Goal: Contribute content: Add original content to the website for others to see

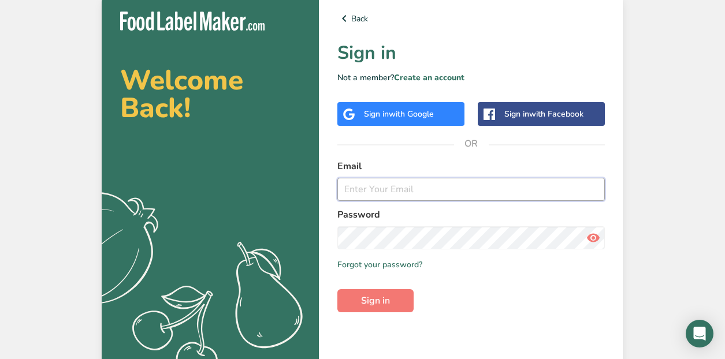
click at [385, 185] on input "email" at bounding box center [470, 189] width 267 height 23
drag, startPoint x: 463, startPoint y: 188, endPoint x: 337, endPoint y: 188, distance: 125.9
click at [337, 188] on input "[EMAIL_ADDRESS][DOMAIN_NAME]" at bounding box center [470, 189] width 267 height 23
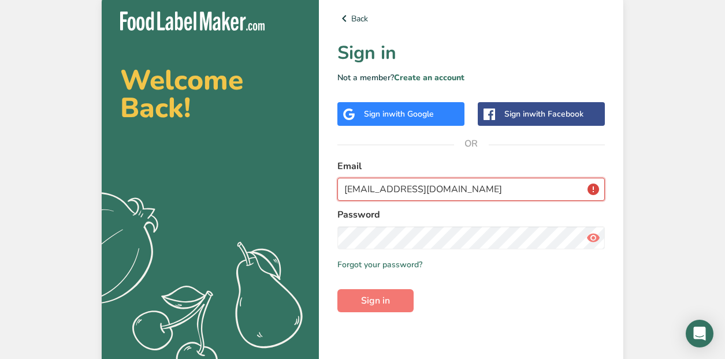
type input "[EMAIL_ADDRESS][DOMAIN_NAME]"
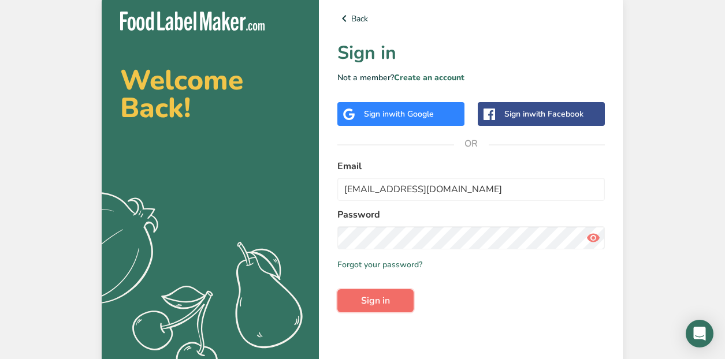
click at [376, 298] on span "Sign in" at bounding box center [375, 301] width 29 height 14
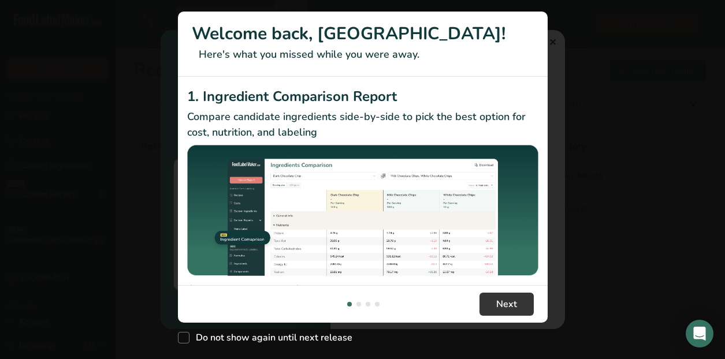
click at [554, 44] on div "New Features" at bounding box center [362, 179] width 725 height 359
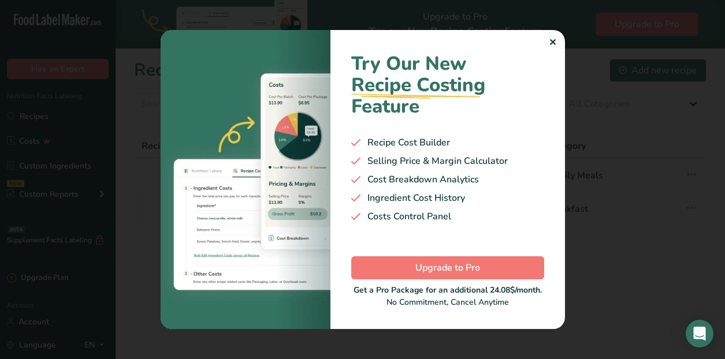
click at [553, 44] on div "✕" at bounding box center [552, 43] width 8 height 14
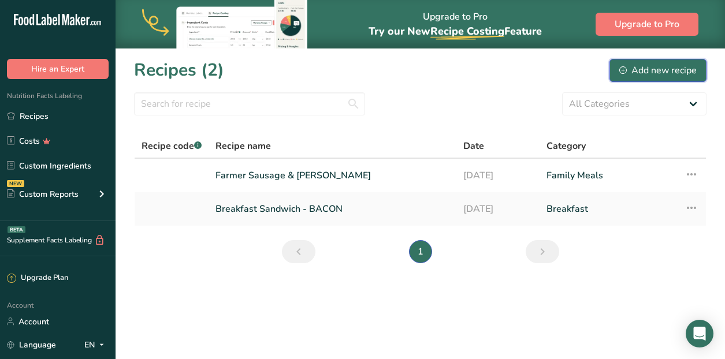
click at [678, 72] on div "Add new recipe" at bounding box center [657, 71] width 77 height 14
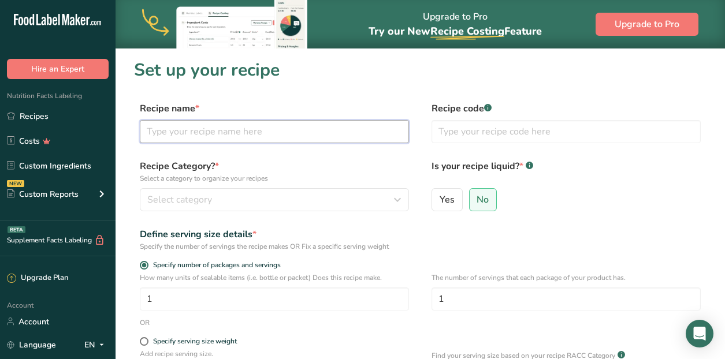
click at [252, 133] on input "text" at bounding box center [274, 131] width 269 height 23
type input "Breakfast Sandwich Eggs"
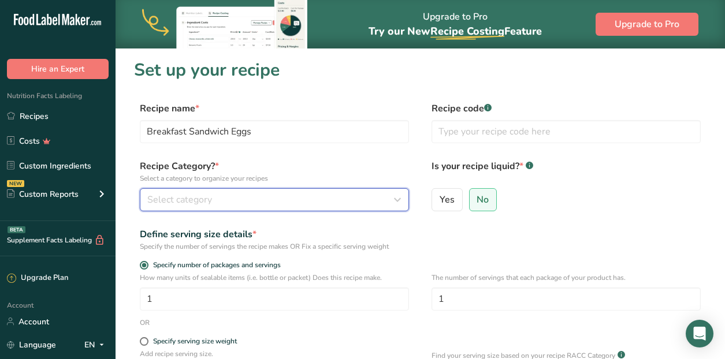
click at [194, 206] on span "Select category" at bounding box center [179, 200] width 65 height 14
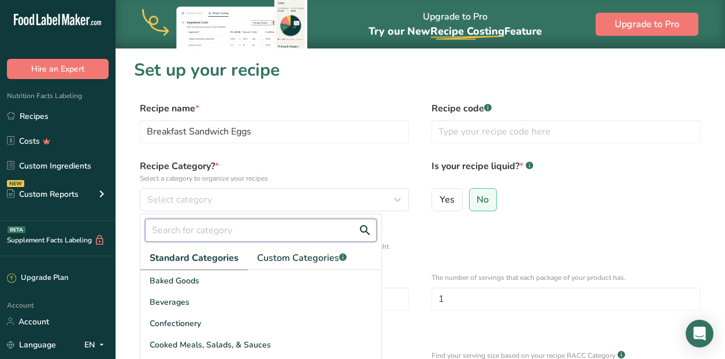
click at [222, 224] on input "text" at bounding box center [261, 230] width 232 height 23
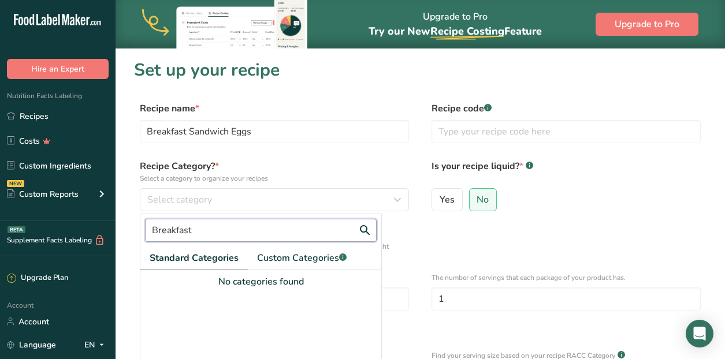
type input "Breakfast"
click at [348, 155] on form "Recipe name * Breakfast Sandwich Eggs Recipe code .a-a{fill:#347362;}.b-a{fill:…" at bounding box center [420, 306] width 572 height 409
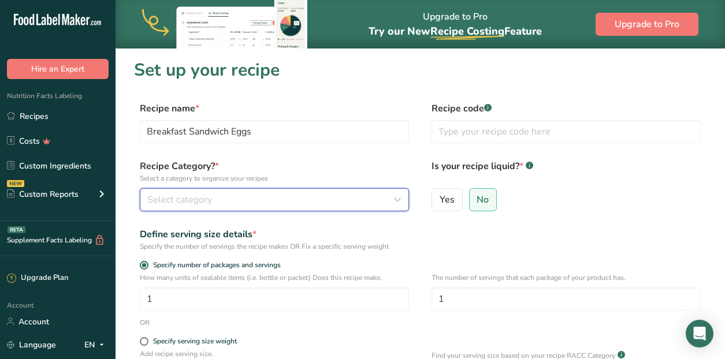
click at [332, 197] on div "Select category" at bounding box center [270, 200] width 247 height 14
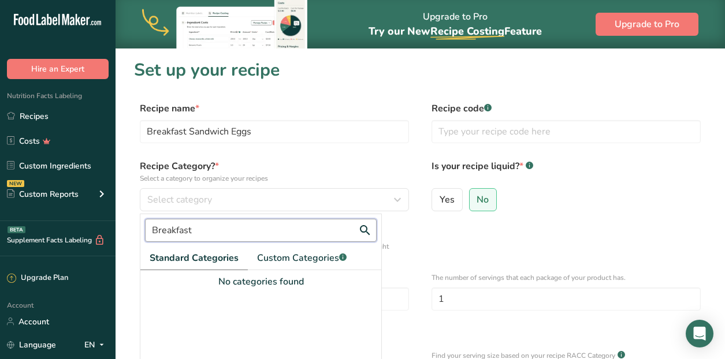
click at [195, 230] on input "Breakfast" at bounding box center [261, 230] width 232 height 23
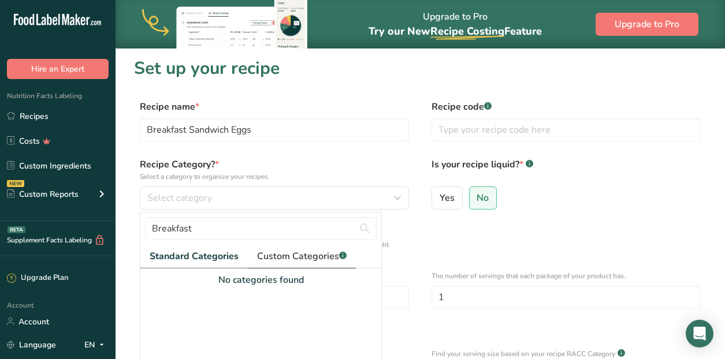
click at [306, 255] on span "Custom Categories .a-a{fill:#347362;}.b-a{fill:#fff;}" at bounding box center [301, 256] width 89 height 14
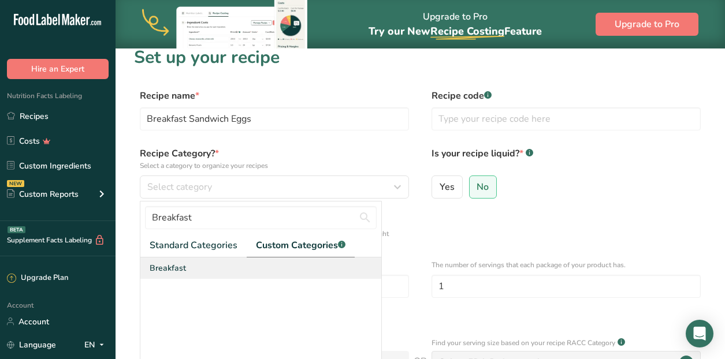
click at [176, 262] on span "Breakfast" at bounding box center [168, 268] width 36 height 12
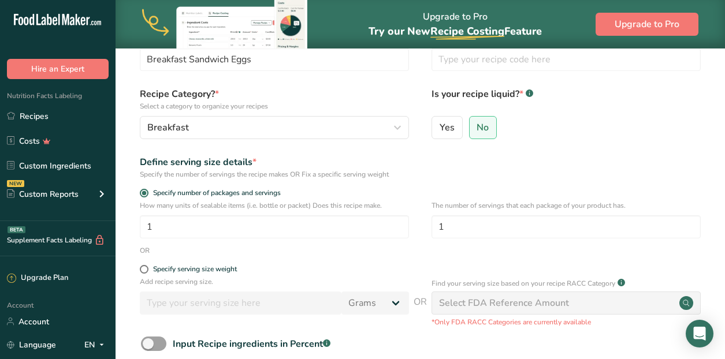
scroll to position [73, 0]
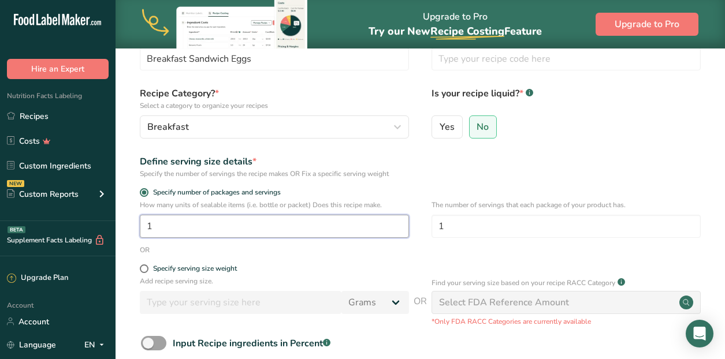
click at [174, 227] on input "1" at bounding box center [274, 226] width 269 height 23
type input "40"
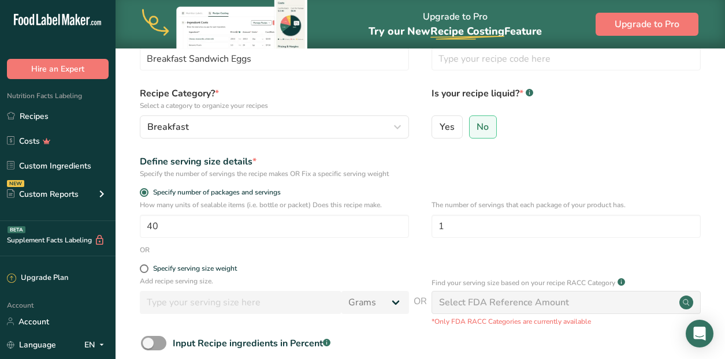
click at [369, 260] on form "Recipe name * Breakfast Sandwich Eggs Recipe code .a-a{fill:#347362;}.b-a{fill:…" at bounding box center [420, 233] width 572 height 409
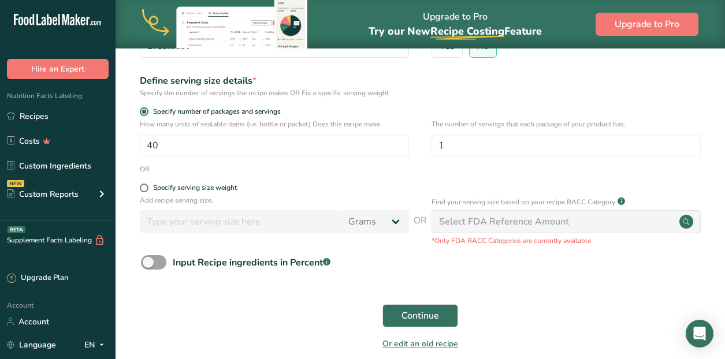
scroll to position [175, 0]
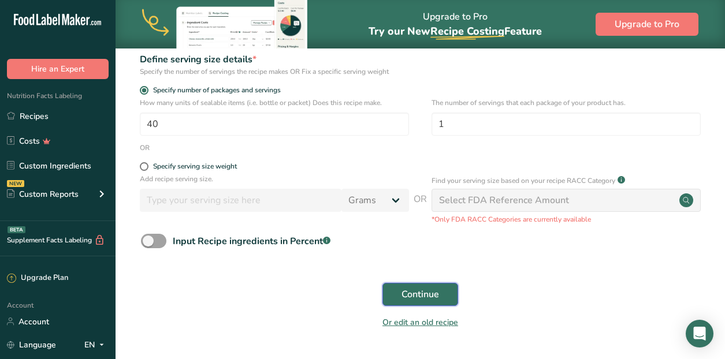
click at [420, 292] on span "Continue" at bounding box center [420, 295] width 38 height 14
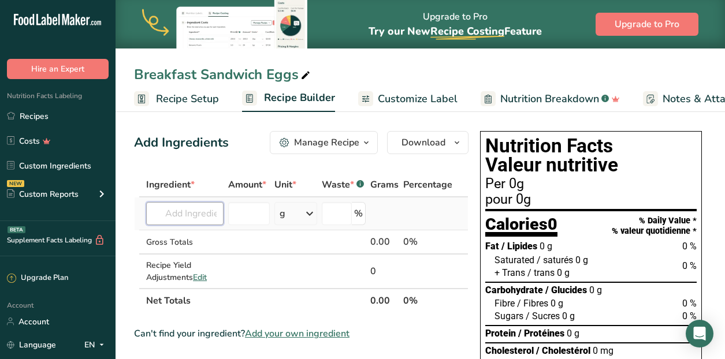
click at [194, 217] on input "text" at bounding box center [184, 213] width 77 height 23
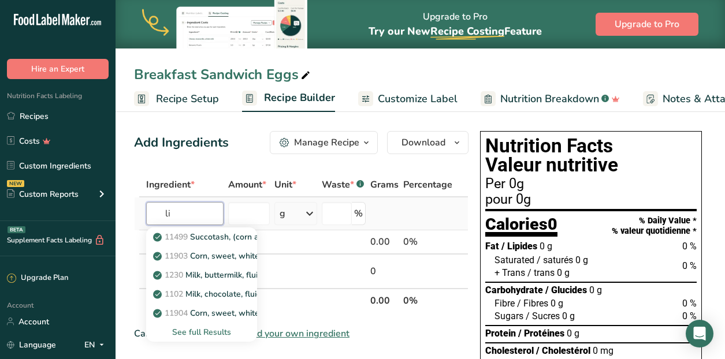
type input "l"
type input "whole egg"
click at [197, 333] on div "See full Results" at bounding box center [201, 332] width 92 height 12
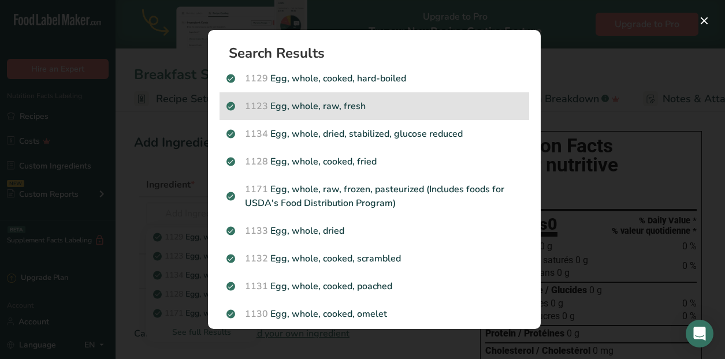
click at [386, 103] on p "1123 Egg, whole, raw, fresh" at bounding box center [374, 106] width 296 height 14
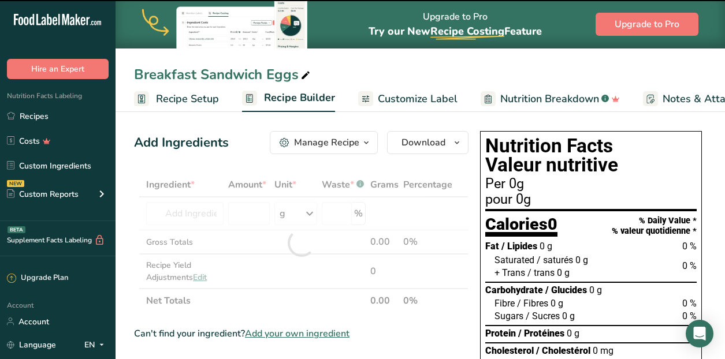
type input "0"
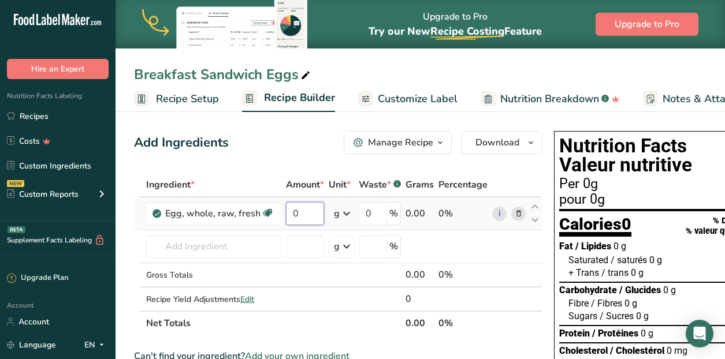
click at [312, 214] on input "0" at bounding box center [305, 213] width 38 height 23
type input "40"
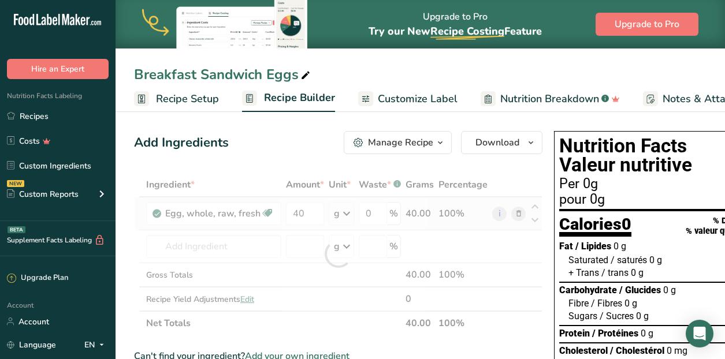
click at [339, 218] on div "Ingredient * Amount * Unit * Waste * .a-a{fill:#347362;}.b-a{fill:#fff;} Grams …" at bounding box center [338, 254] width 408 height 163
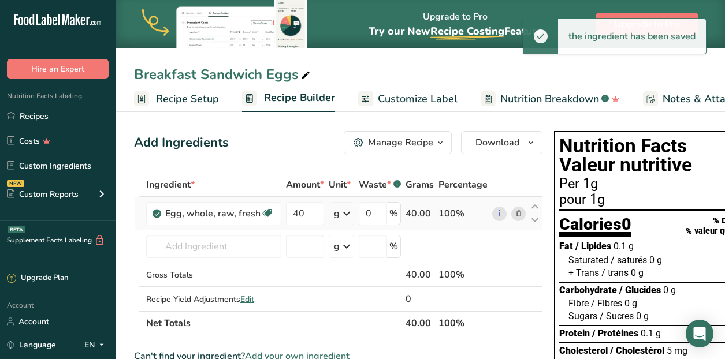
click at [339, 218] on icon at bounding box center [346, 213] width 14 height 21
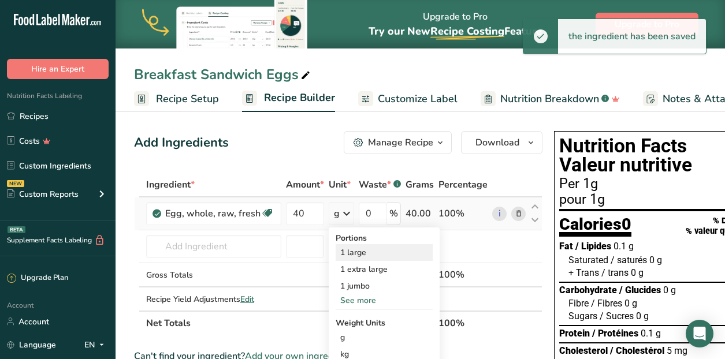
click at [352, 253] on div "1 large" at bounding box center [383, 252] width 97 height 17
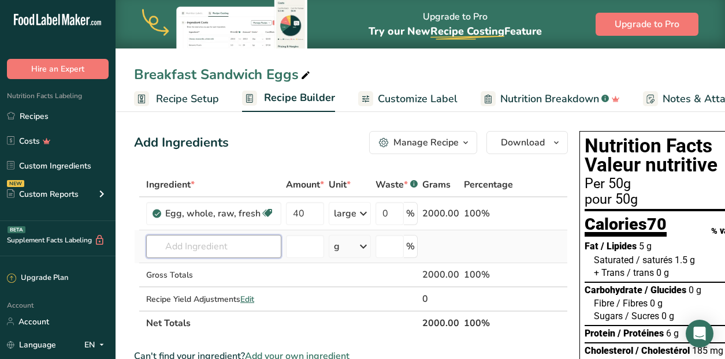
click at [230, 249] on input "text" at bounding box center [213, 246] width 135 height 23
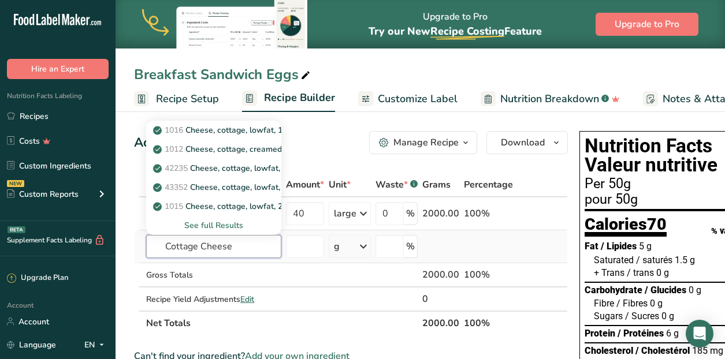
type input "Cottage Cheese"
click at [194, 218] on div "See full Results" at bounding box center [213, 225] width 135 height 19
click at [193, 225] on div "See full Results" at bounding box center [213, 225] width 117 height 12
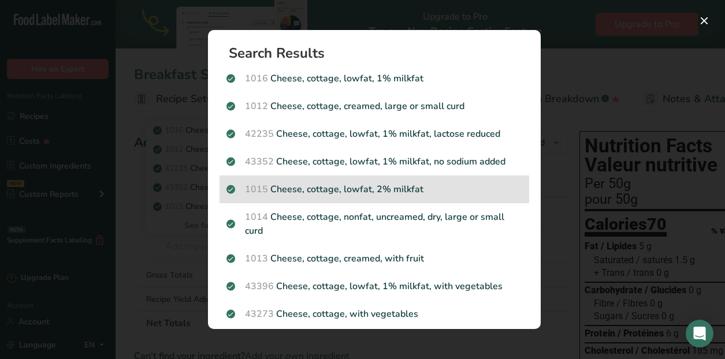
click at [435, 191] on p "1015 Cheese, cottage, lowfat, 2% milkfat" at bounding box center [374, 189] width 296 height 14
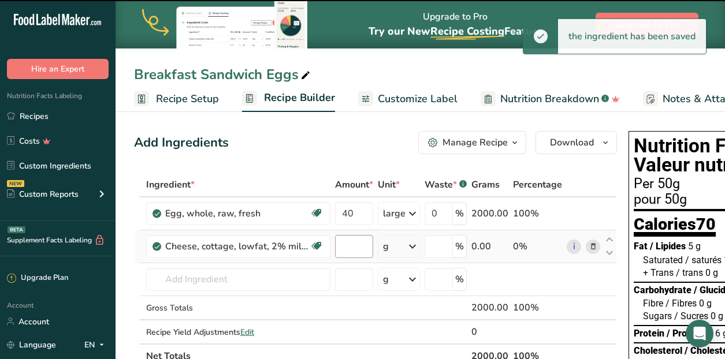
type input "0"
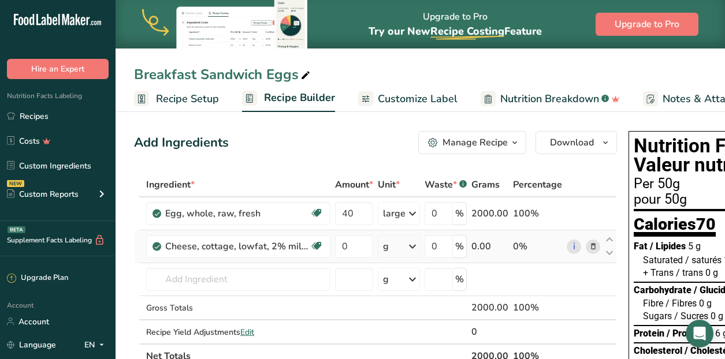
click at [407, 245] on icon at bounding box center [412, 246] width 14 height 21
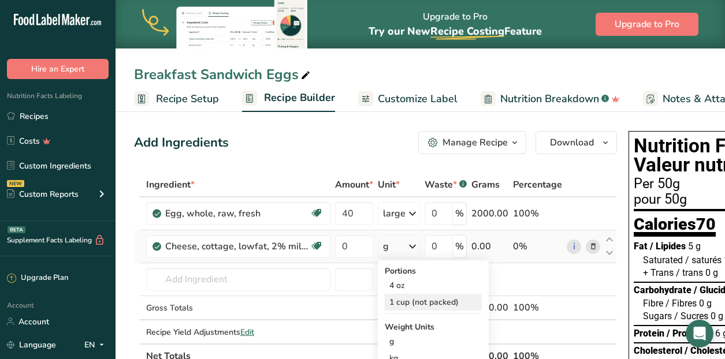
click at [410, 302] on div "1 cup (not packed)" at bounding box center [433, 302] width 97 height 17
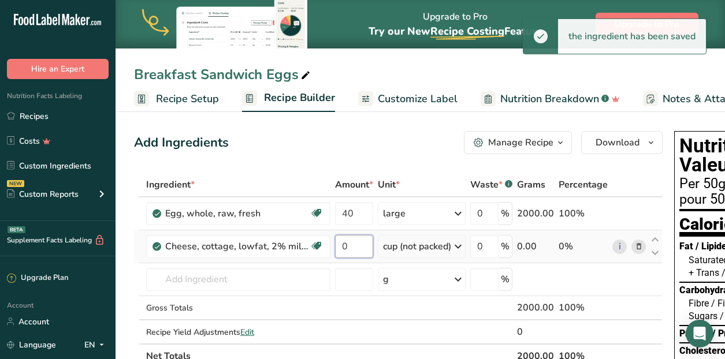
click at [348, 244] on input "0" at bounding box center [354, 246] width 38 height 23
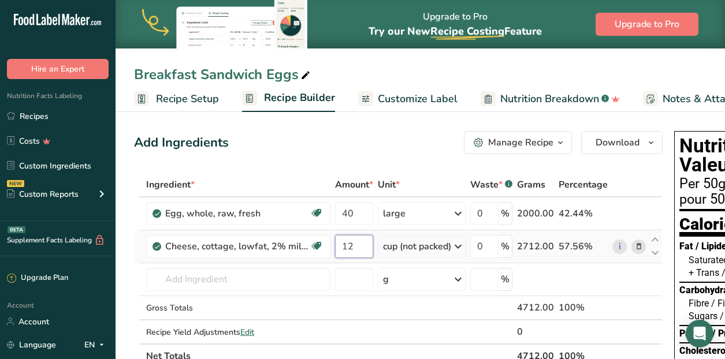
type input "1"
type input "0.5"
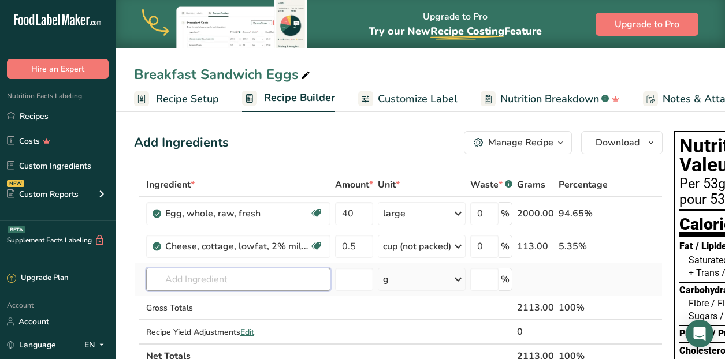
click at [241, 276] on input "text" at bounding box center [238, 279] width 184 height 23
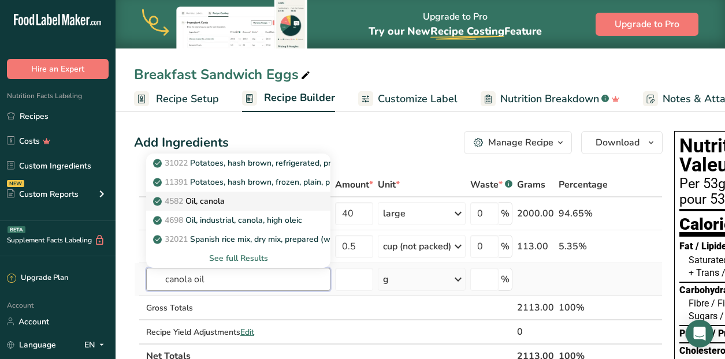
type input "canola oil"
click at [216, 196] on p "4582 Oil, canola" at bounding box center [189, 201] width 69 height 12
type input "Oil, canola"
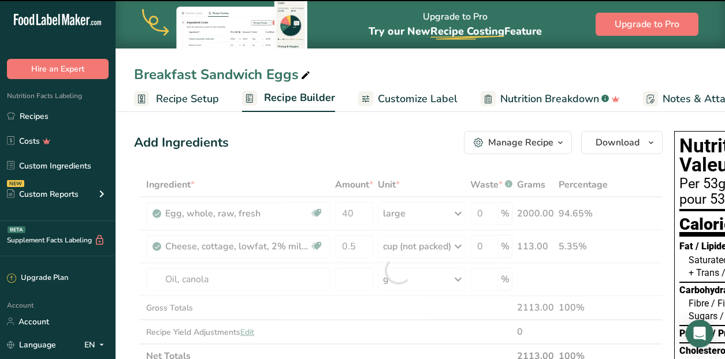
type input "0"
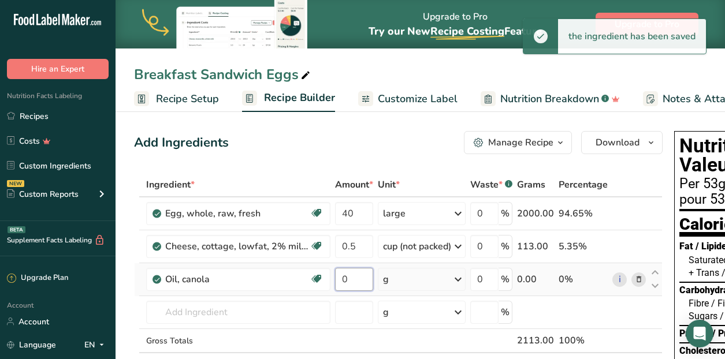
click at [360, 282] on input "0" at bounding box center [354, 279] width 38 height 23
type input "1"
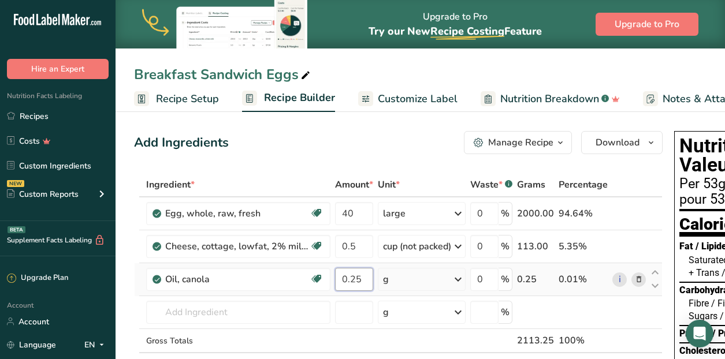
type input "0.25"
click at [406, 274] on div "Ingredient * Amount * Unit * Waste * .a-a{fill:#347362;}.b-a{fill:#fff;} Grams …" at bounding box center [398, 287] width 528 height 229
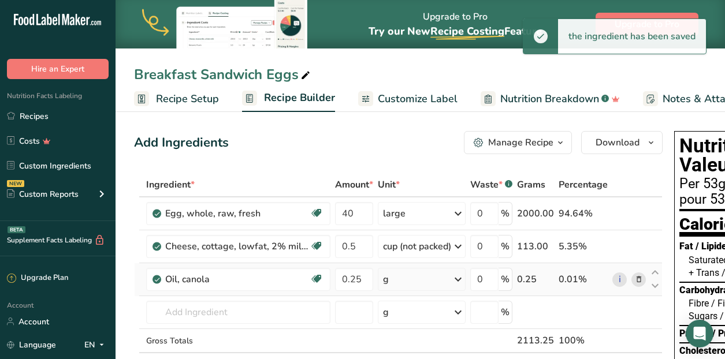
click at [432, 282] on div "g" at bounding box center [422, 279] width 88 height 23
click at [408, 339] on div "1 cup" at bounding box center [433, 335] width 97 height 17
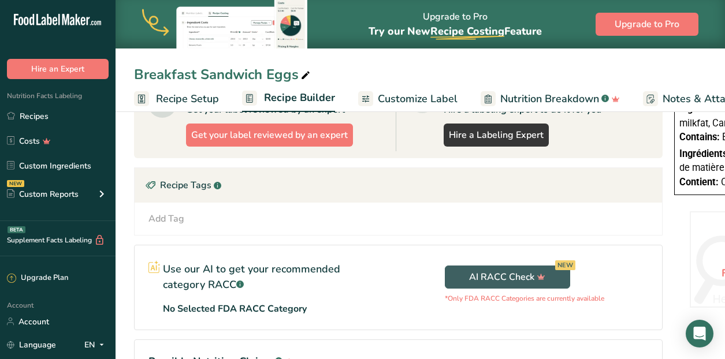
scroll to position [300, 0]
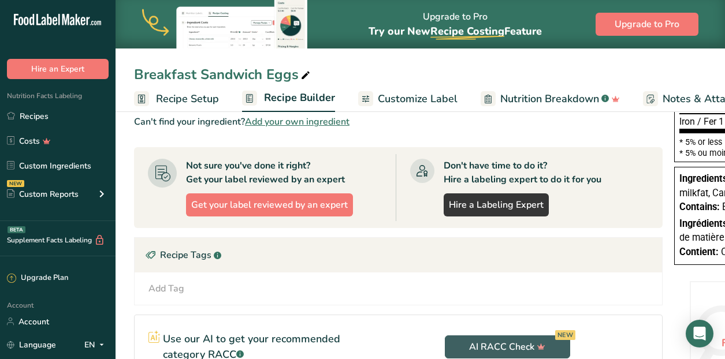
click at [529, 98] on span "Nutrition Breakdown" at bounding box center [549, 99] width 99 height 16
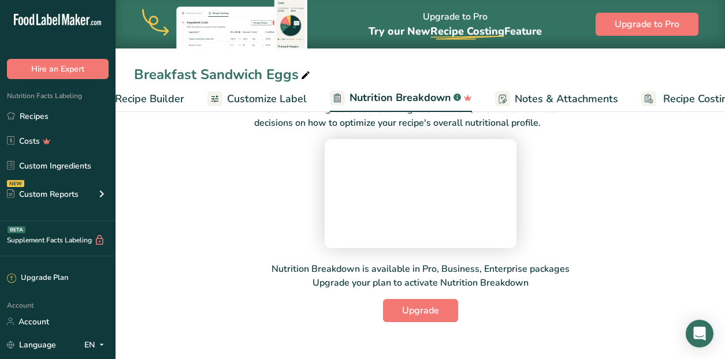
scroll to position [52, 0]
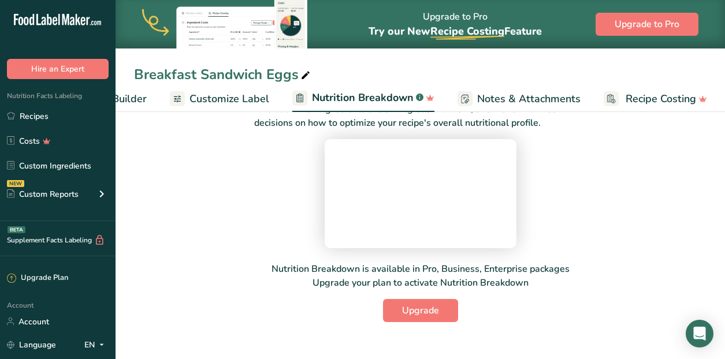
click at [132, 99] on span "Recipe Builder" at bounding box center [111, 99] width 69 height 16
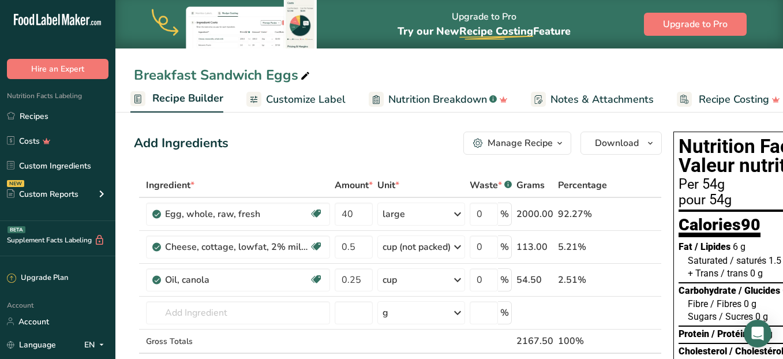
click at [421, 153] on div "Add Ingredients Manage Recipe Delete Recipe Duplicate Recipe Scale Recipe Save …" at bounding box center [398, 143] width 528 height 23
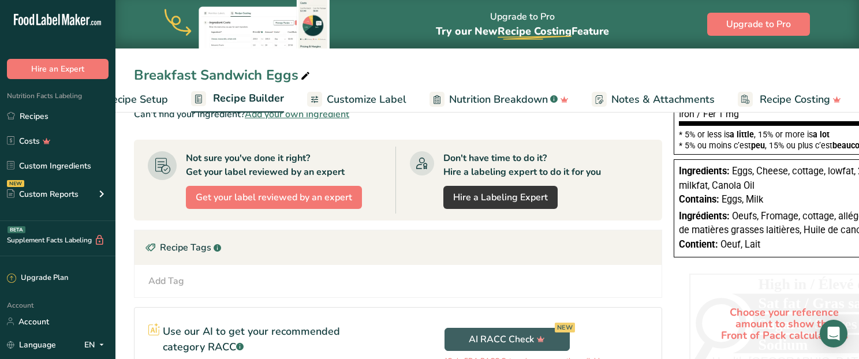
scroll to position [304, 0]
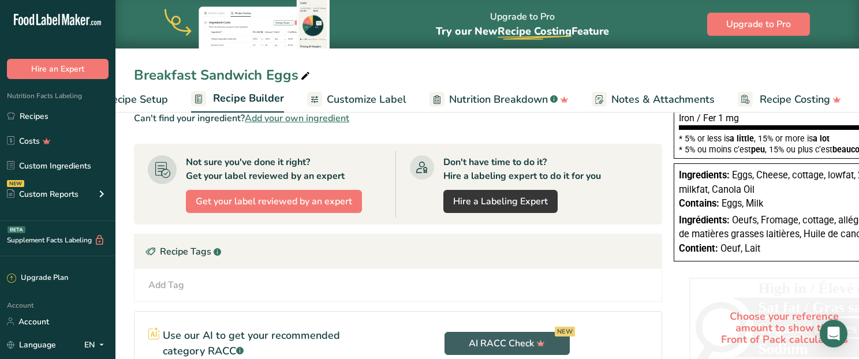
click at [724, 102] on span "Recipe Costing" at bounding box center [795, 100] width 70 height 16
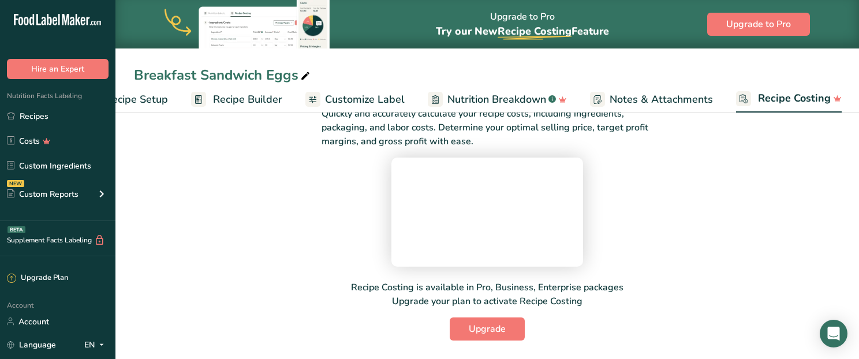
scroll to position [158, 0]
click at [489, 99] on span "Nutrition Breakdown" at bounding box center [496, 100] width 99 height 16
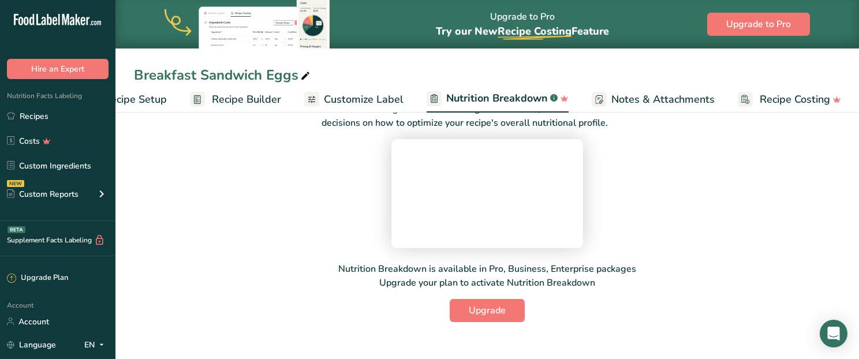
scroll to position [158, 0]
click at [148, 103] on span "Recipe Setup" at bounding box center [135, 100] width 63 height 16
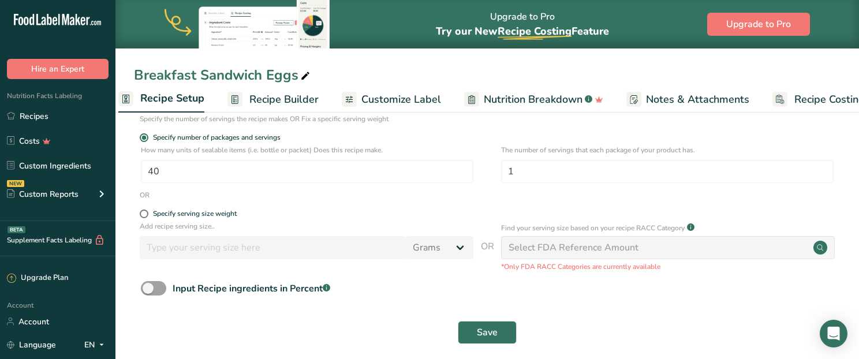
scroll to position [0, 4]
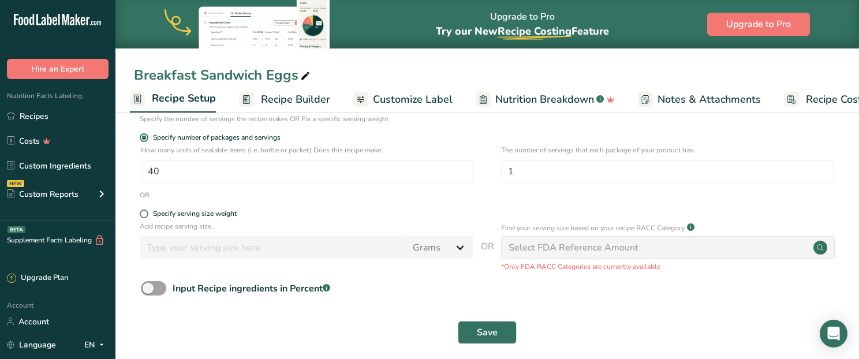
click at [266, 100] on span "Recipe Builder" at bounding box center [295, 100] width 69 height 16
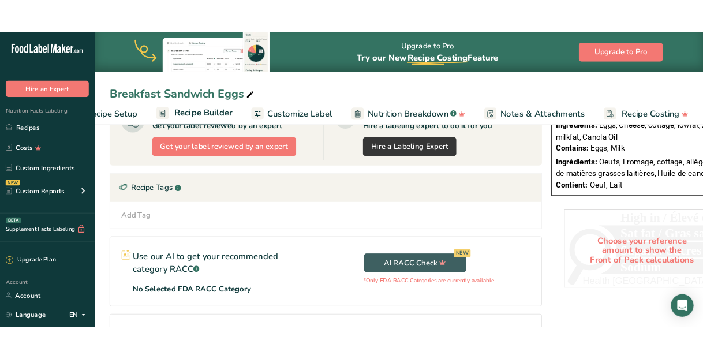
scroll to position [367, 0]
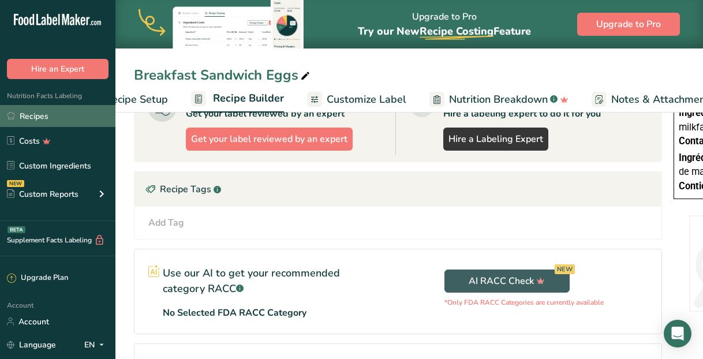
click at [27, 113] on link "Recipes" at bounding box center [57, 116] width 115 height 22
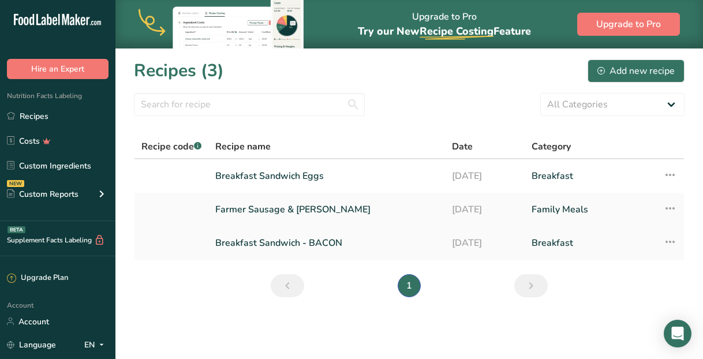
click at [284, 242] on link "Breakfast Sandwich - BACON" at bounding box center [326, 243] width 223 height 24
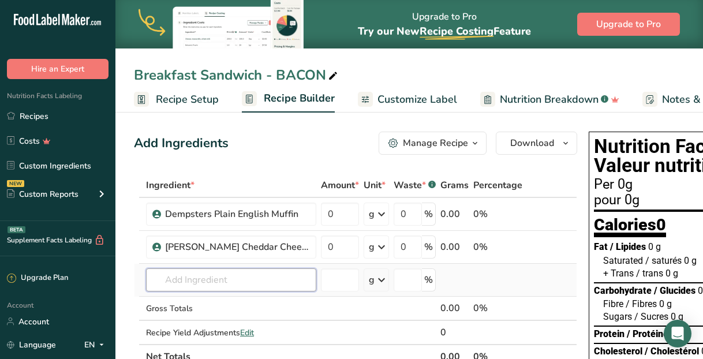
click at [197, 289] on input "text" at bounding box center [231, 279] width 170 height 23
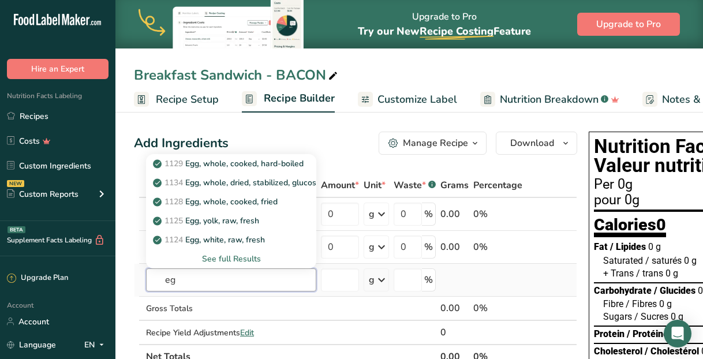
type input "e"
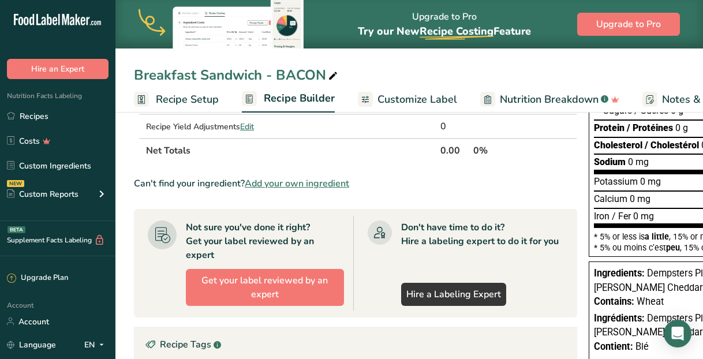
scroll to position [207, 0]
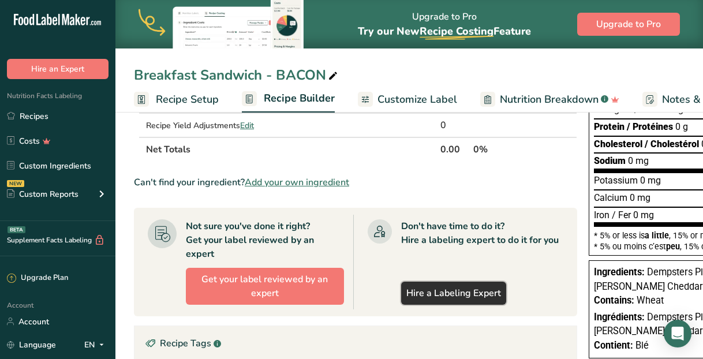
click at [480, 297] on link "Hire a Labeling Expert" at bounding box center [453, 293] width 105 height 23
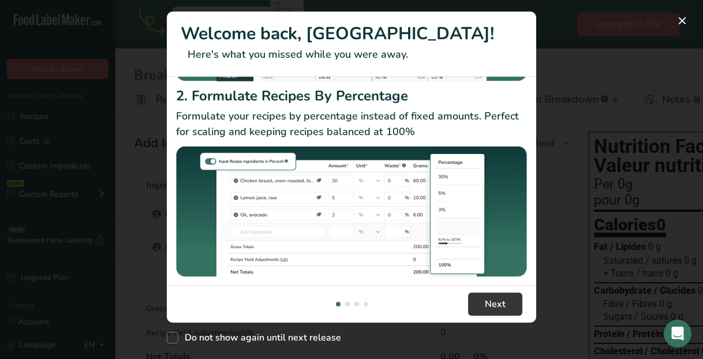
scroll to position [206, 0]
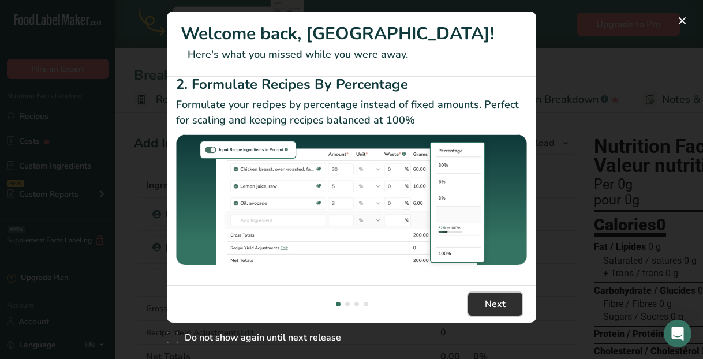
click at [502, 304] on span "Next" at bounding box center [495, 304] width 21 height 14
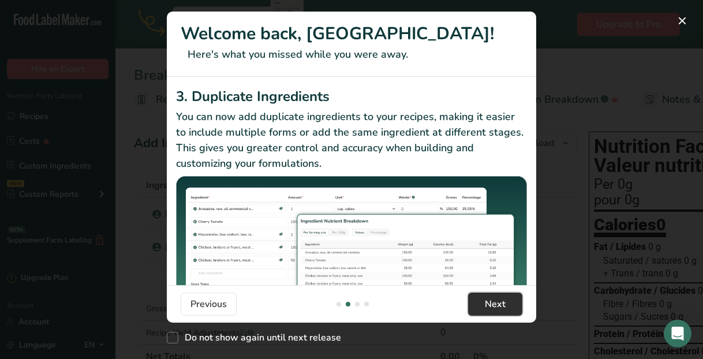
click at [505, 297] on span "Next" at bounding box center [495, 304] width 21 height 14
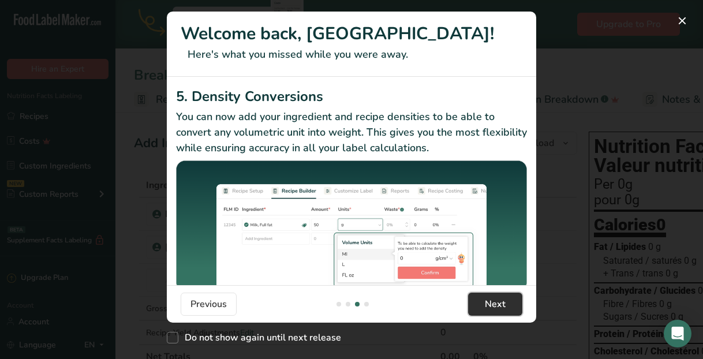
click at [505, 298] on span "Next" at bounding box center [495, 304] width 21 height 14
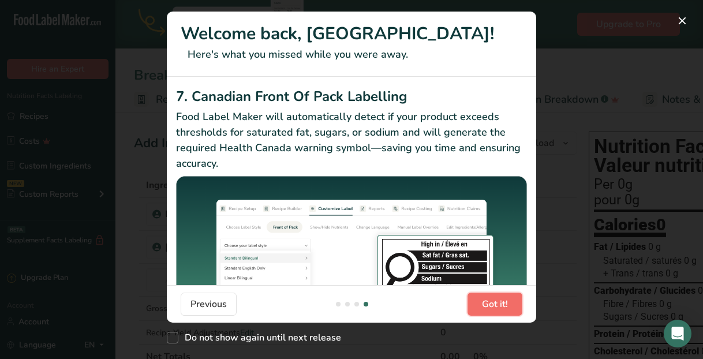
click at [505, 298] on span "Got it!" at bounding box center [495, 304] width 26 height 14
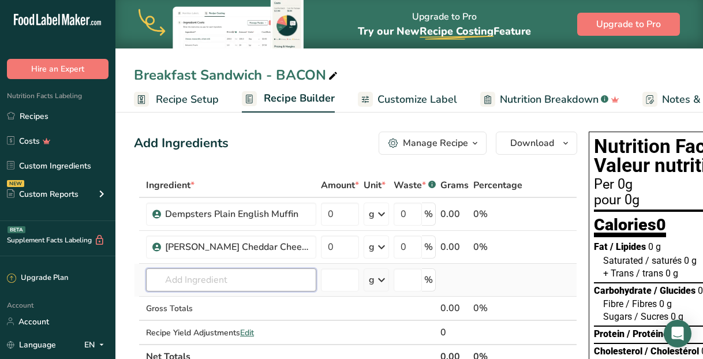
click at [210, 283] on input "text" at bounding box center [231, 279] width 170 height 23
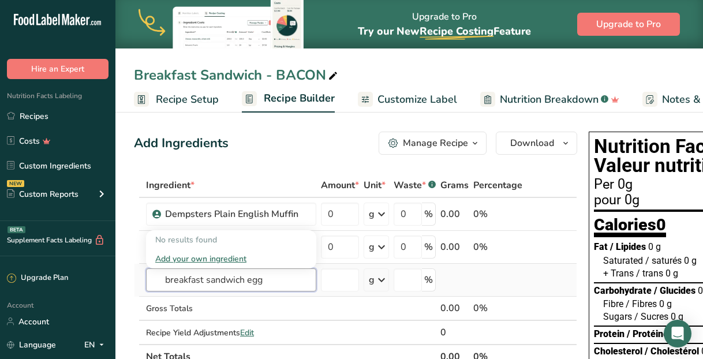
type input "breakfast sandwich egg"
click at [210, 259] on div "Add your own ingredient" at bounding box center [231, 259] width 152 height 12
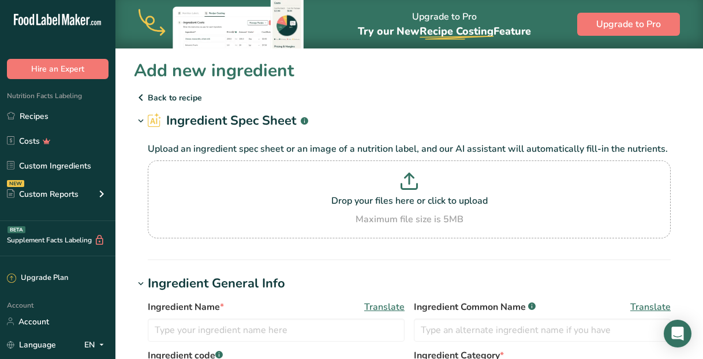
click at [147, 102] on icon at bounding box center [141, 97] width 14 height 21
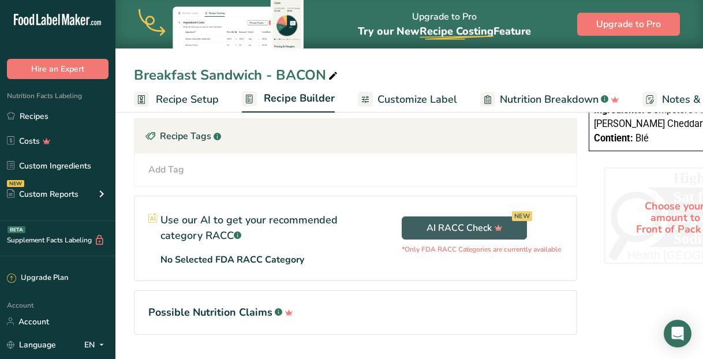
scroll to position [446, 0]
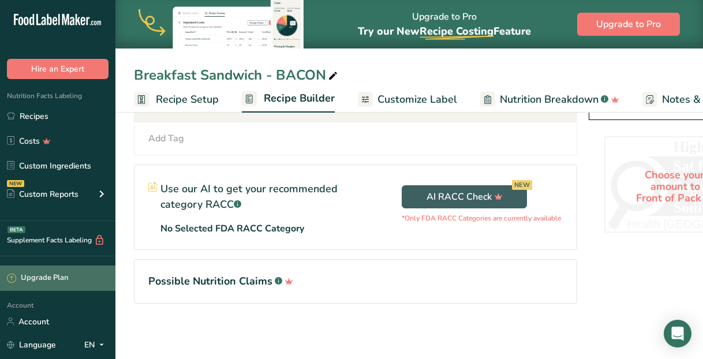
click at [38, 286] on div "Upgrade Plan" at bounding box center [57, 278] width 115 height 25
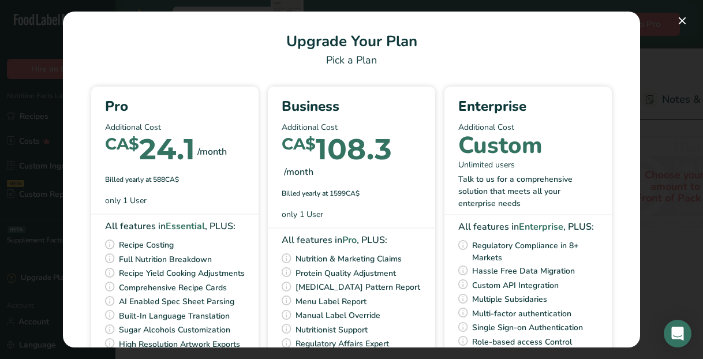
click at [695, 80] on div "Pick Your Pricing Plan Modal" at bounding box center [351, 179] width 703 height 359
